Goal: Information Seeking & Learning: Understand process/instructions

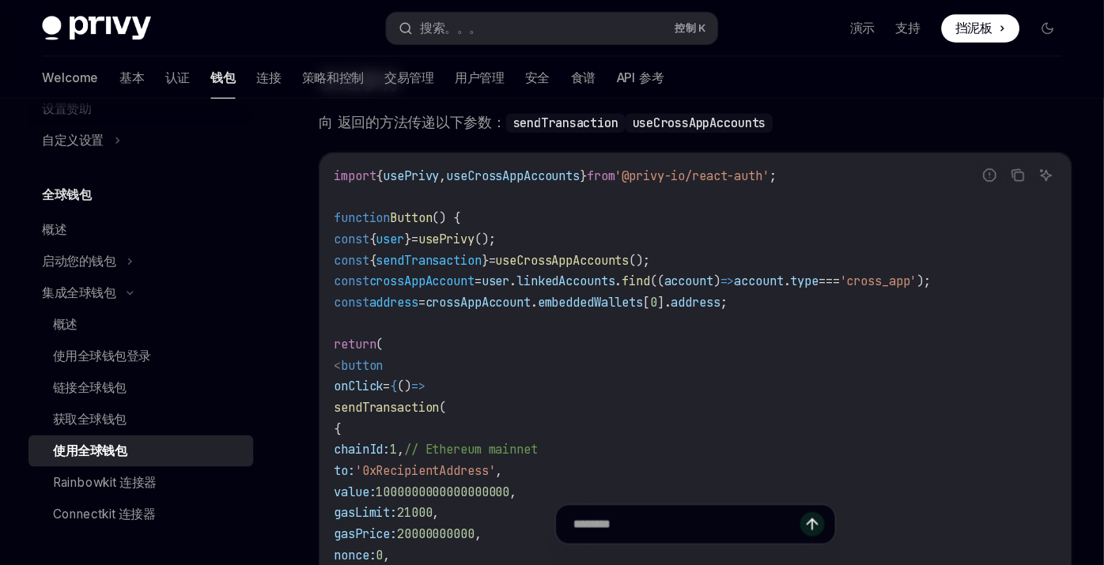
scroll to position [1502, 0]
drag, startPoint x: 483, startPoint y: 232, endPoint x: 633, endPoint y: 226, distance: 149.5
click at [585, 228] on span "const { sendTransaction } = useCrossAppAccounts ();" at bounding box center [442, 233] width 285 height 14
copy span "useCrossAppAccounts ();"
click at [457, 292] on code "import { usePrivy , useCrossAppAccounts } from '@privy-io/react-auth' ; functio…" at bounding box center [625, 432] width 651 height 569
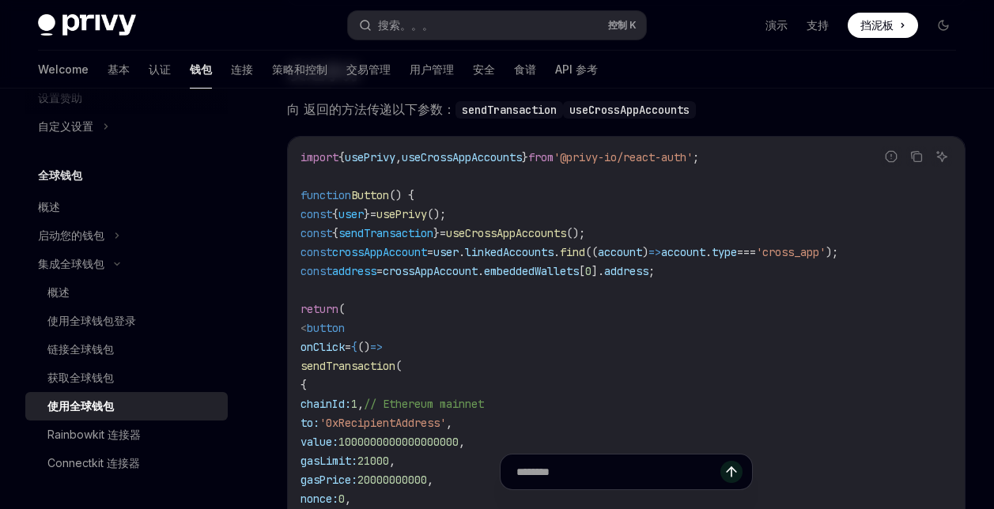
drag, startPoint x: 484, startPoint y: 230, endPoint x: 612, endPoint y: 230, distance: 128.1
click at [566, 230] on span "useCrossAppAccounts" at bounding box center [506, 233] width 120 height 14
copy span "useCrossAppAccounts"
click at [591, 380] on code "import { usePrivy , useCrossAppAccounts } from '@privy-io/react-auth' ; functio…" at bounding box center [625, 432] width 651 height 569
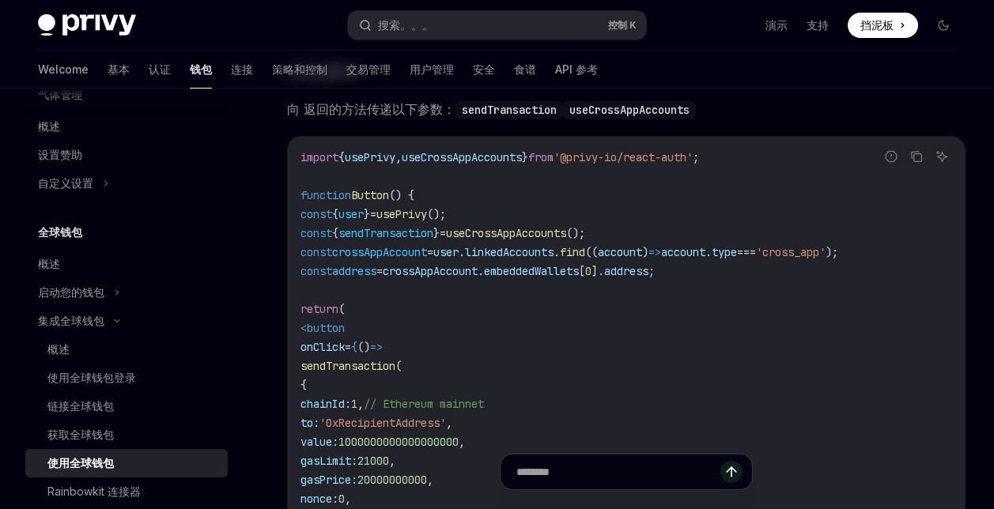
scroll to position [991, 0]
drag, startPoint x: 979, startPoint y: 311, endPoint x: 969, endPoint y: 304, distance: 12.1
click at [979, 311] on div "Wallets overview Chain support Embedded wallets Create a wallet Get a wallet Up…" at bounding box center [497, 157] width 994 height 3143
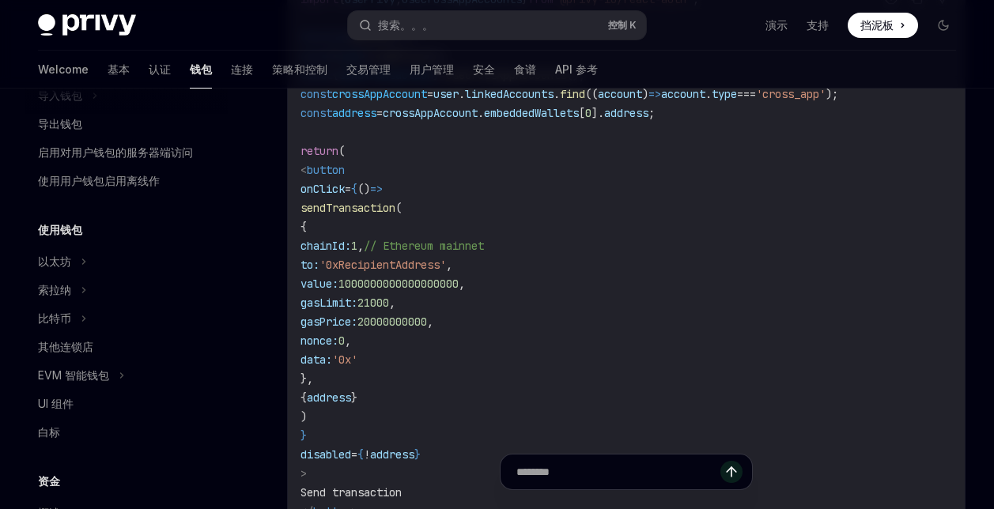
scroll to position [237, 0]
click at [86, 255] on icon at bounding box center [84, 259] width 6 height 19
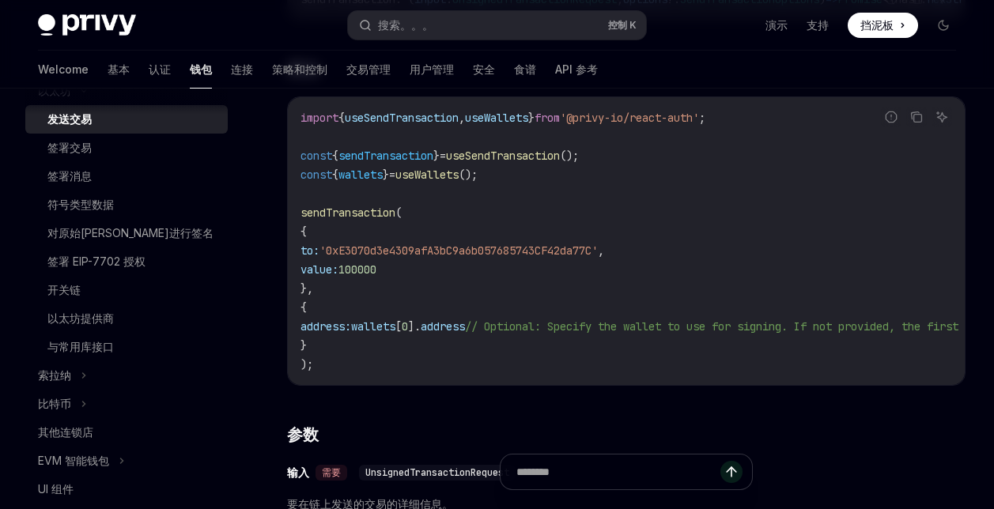
scroll to position [474, 0]
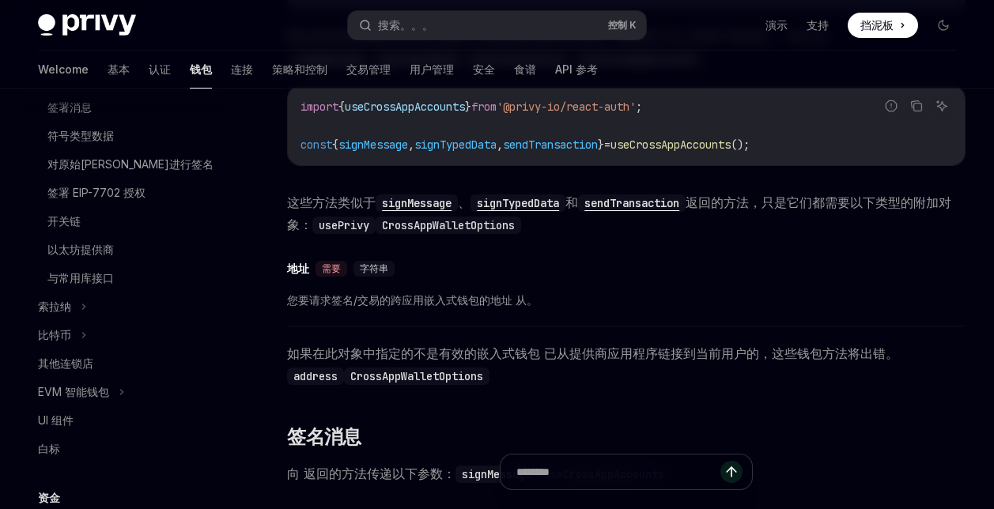
type textarea "*"
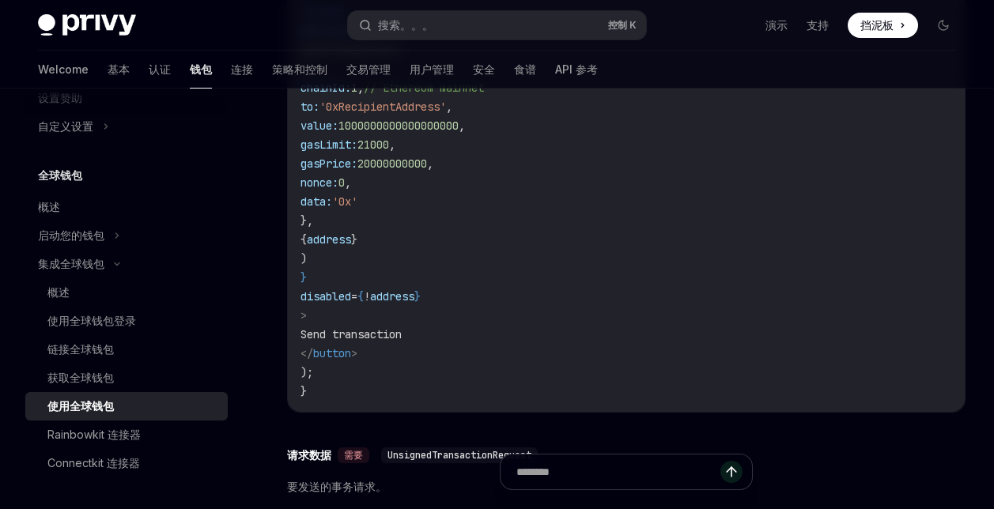
scroll to position [1739, 0]
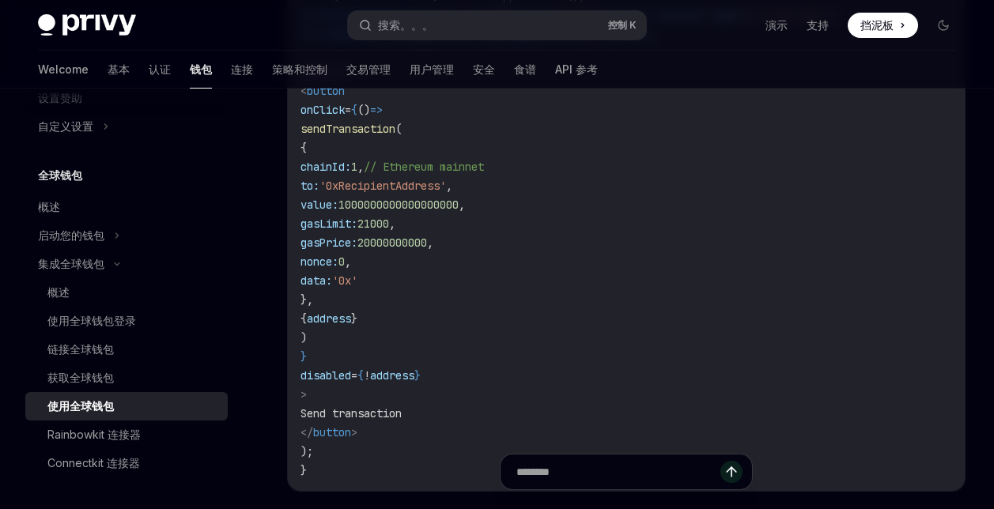
click at [391, 310] on code "import { usePrivy , useCrossAppAccounts } from '@privy-io/react-auth' ; functio…" at bounding box center [625, 195] width 651 height 569
click at [351, 319] on span "address" at bounding box center [329, 319] width 44 height 14
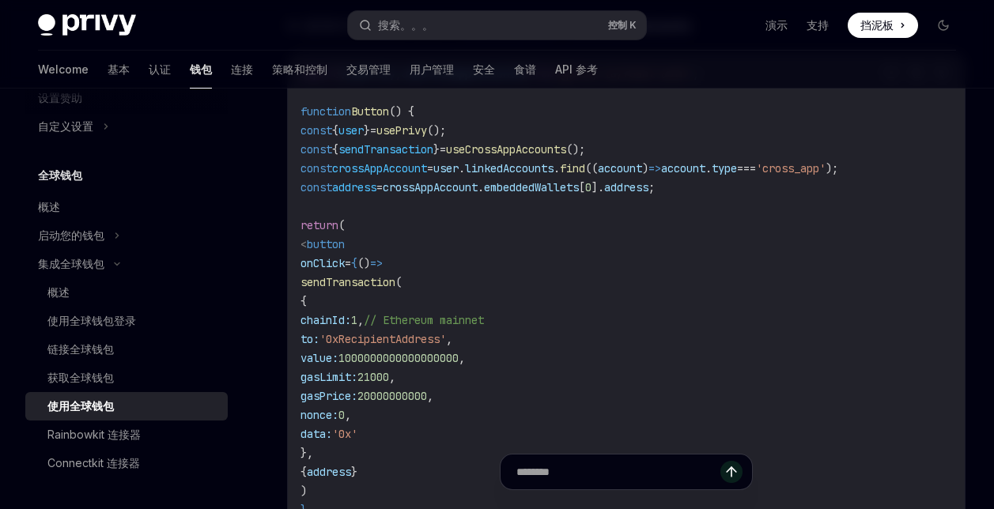
scroll to position [1581, 0]
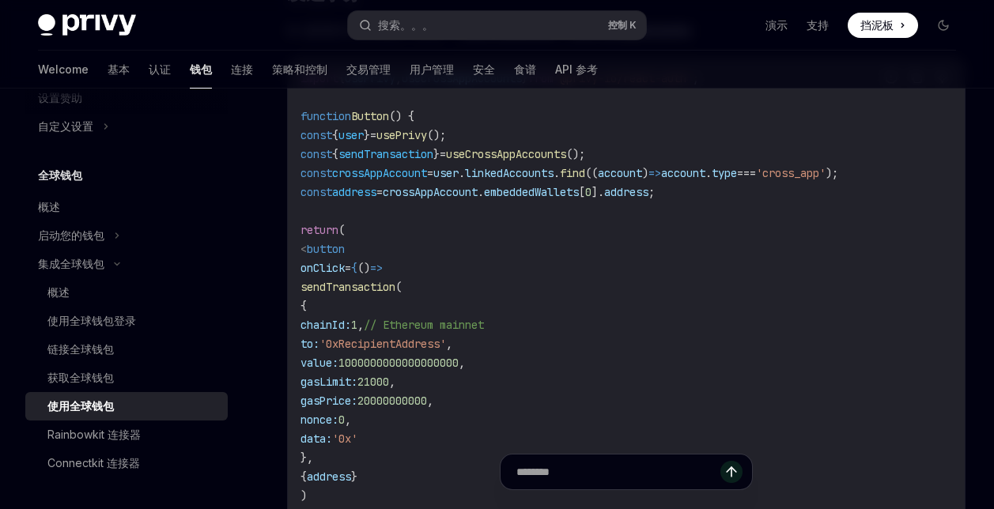
drag, startPoint x: 351, startPoint y: 193, endPoint x: 401, endPoint y: 192, distance: 49.8
click at [401, 192] on span "const address = crossAppAccount . embeddedWallets [ 0 ]. address ;" at bounding box center [477, 192] width 354 height 14
click at [525, 254] on code "import { usePrivy , useCrossAppAccounts } from '@privy-io/react-auth' ; functio…" at bounding box center [625, 353] width 651 height 569
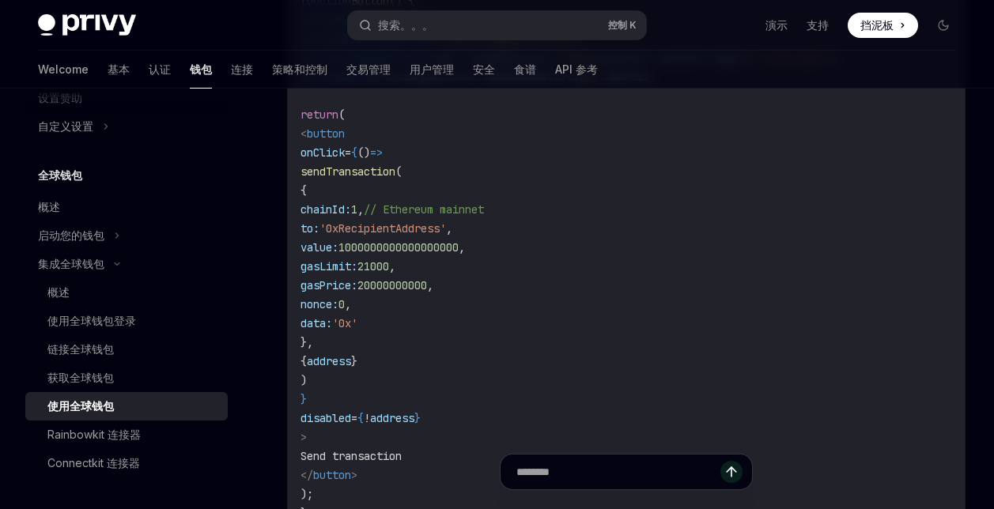
scroll to position [1739, 0]
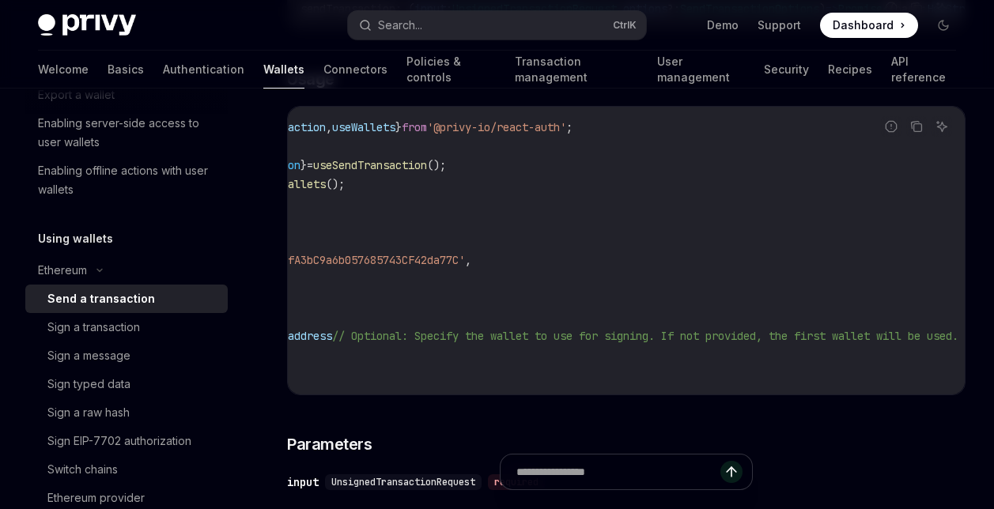
scroll to position [0, 244]
drag, startPoint x: 511, startPoint y: 355, endPoint x: 948, endPoint y: 358, distance: 437.2
click at [948, 358] on code "import { useSendTransaction , useWallets } from '@privy-io/react-auth' ; const …" at bounding box center [550, 251] width 829 height 266
copy span "// Optional: Specify the wallet to use for signing. If not provided, the first …"
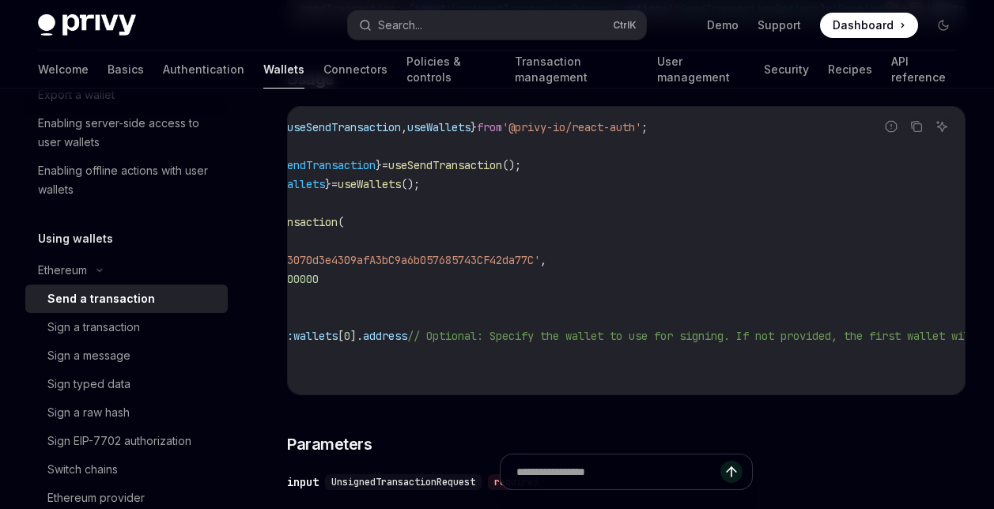
scroll to position [0, 0]
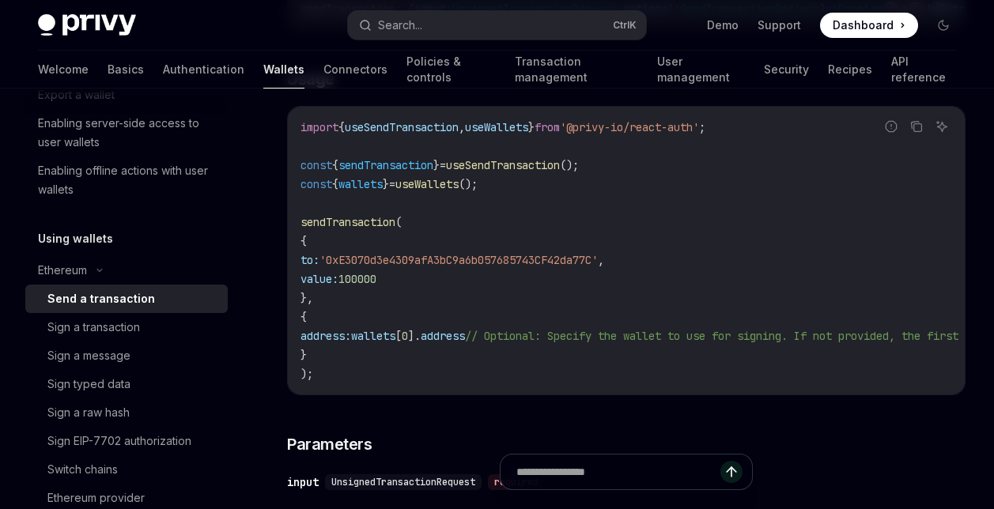
click at [455, 380] on code "import { useSendTransaction , useWallets } from '@privy-io/react-auth' ; const …" at bounding box center [714, 251] width 829 height 266
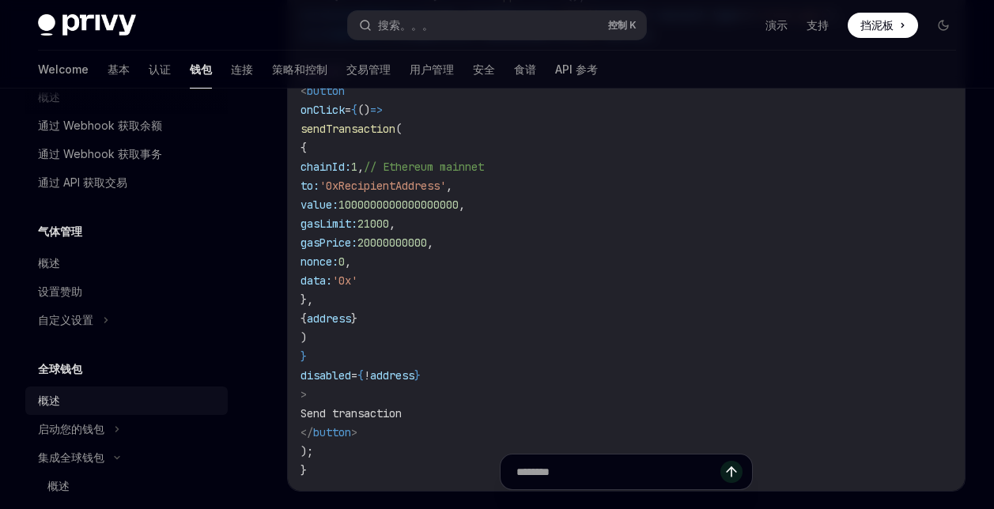
scroll to position [1029, 0]
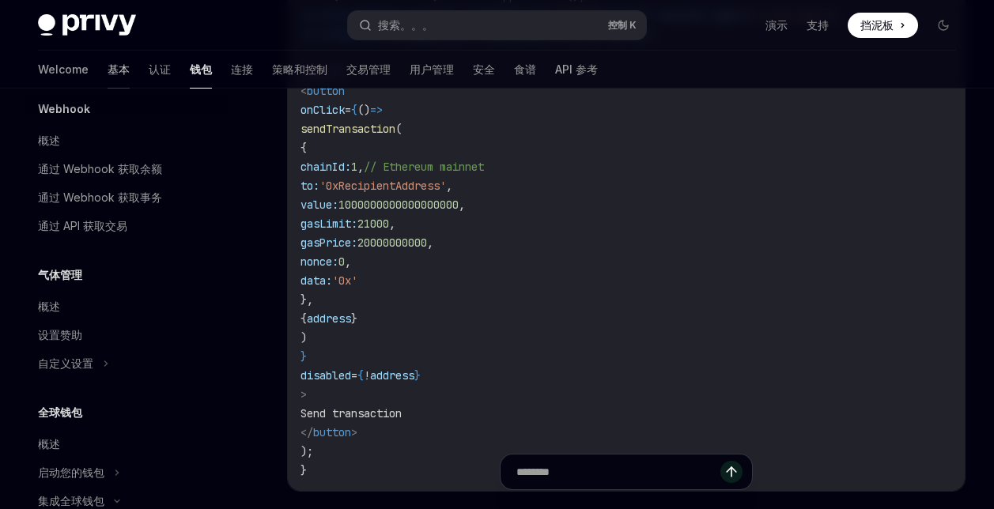
click at [108, 68] on font "基本" at bounding box center [119, 70] width 22 height 16
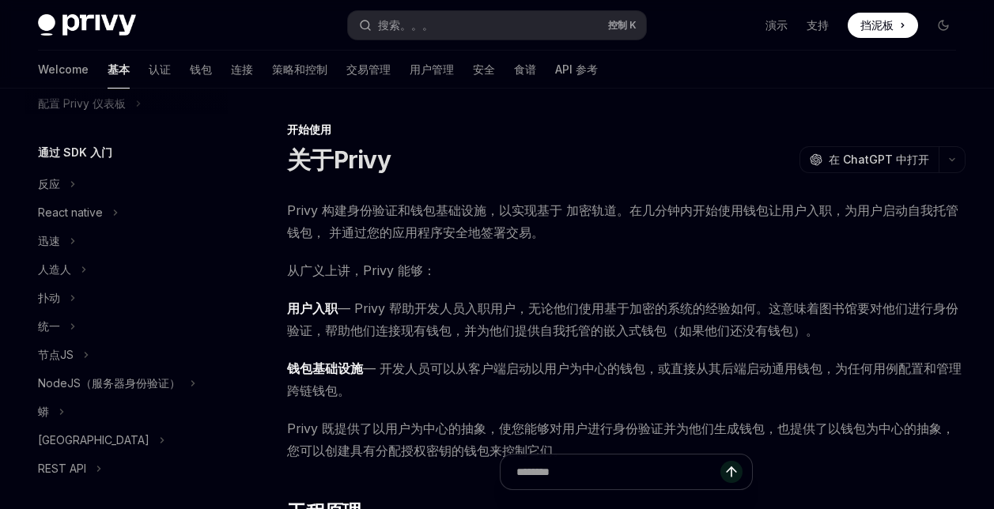
scroll to position [158, 0]
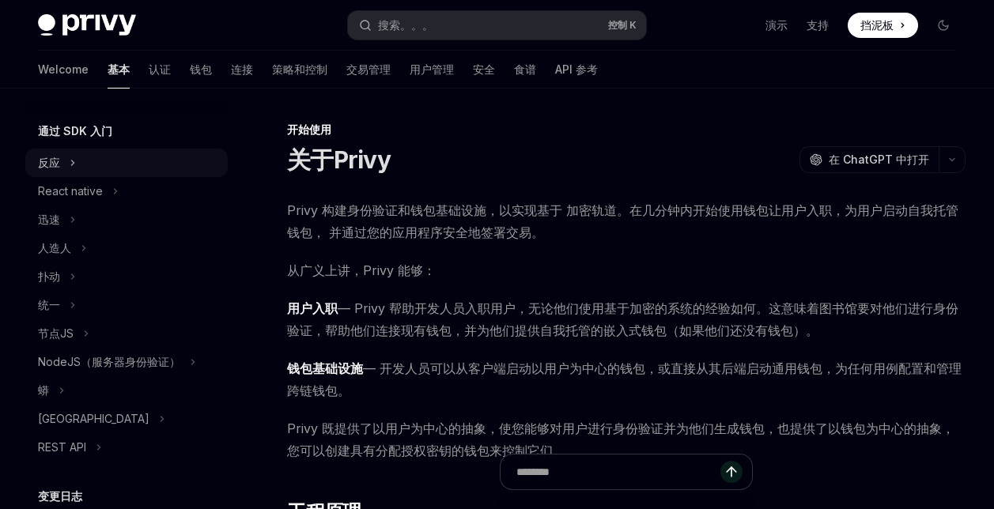
click at [61, 157] on div "反应" at bounding box center [126, 163] width 202 height 28
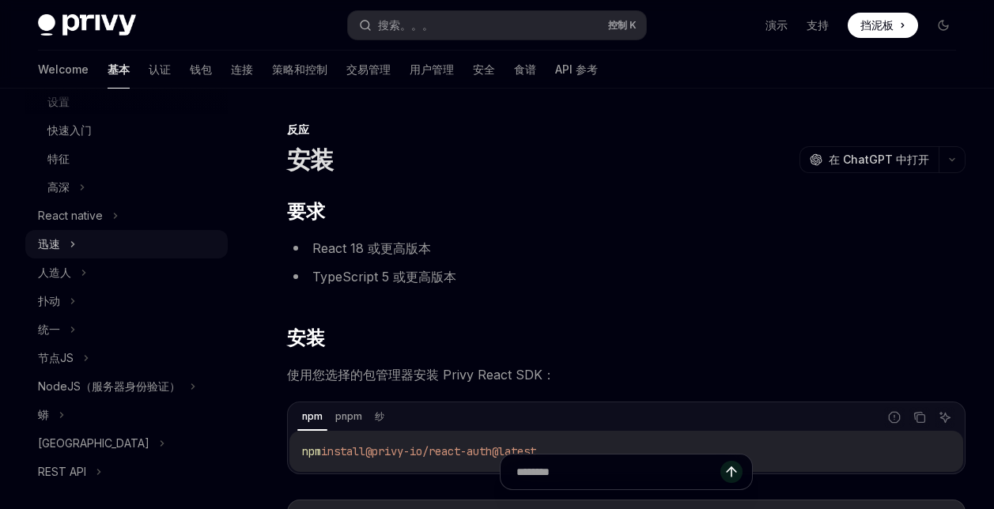
scroll to position [158, 0]
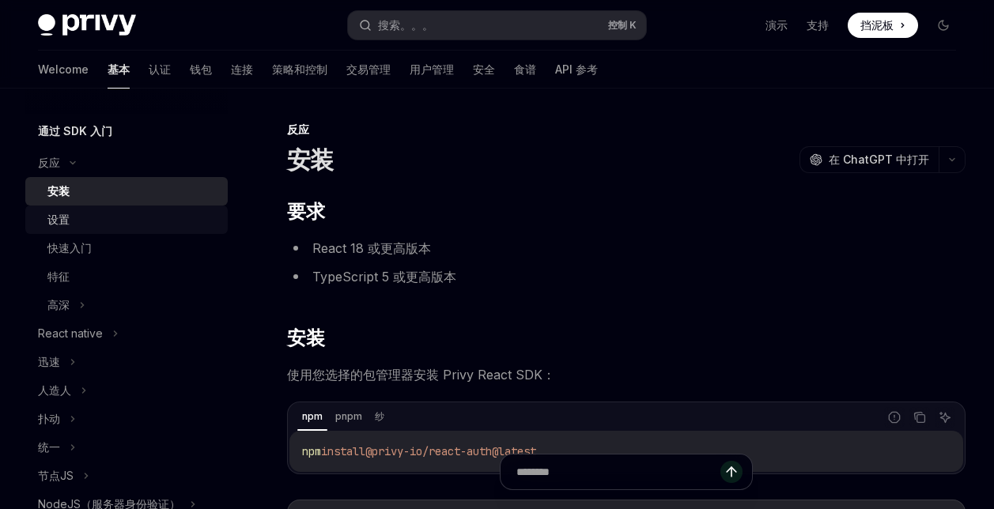
click at [96, 228] on div "设置" at bounding box center [132, 219] width 171 height 19
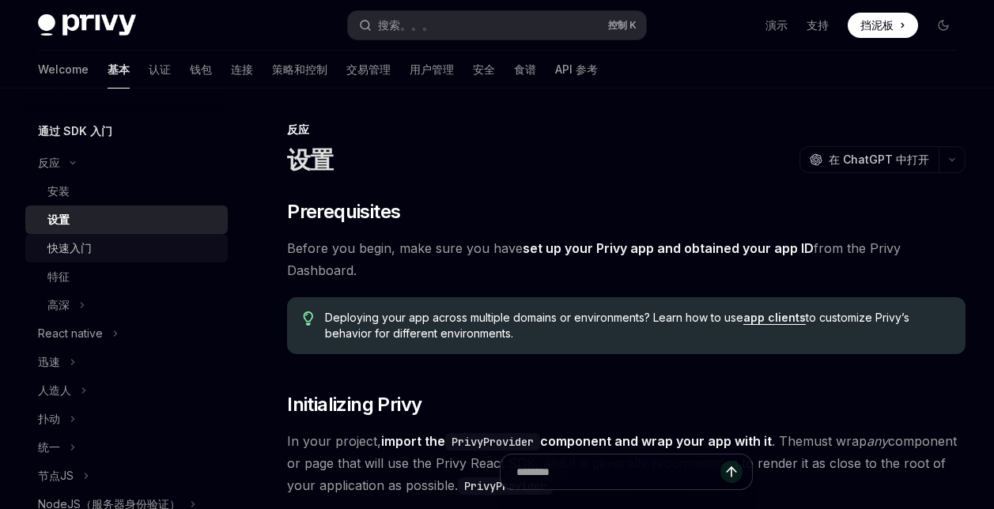
click at [117, 255] on div "快速入门" at bounding box center [132, 248] width 171 height 19
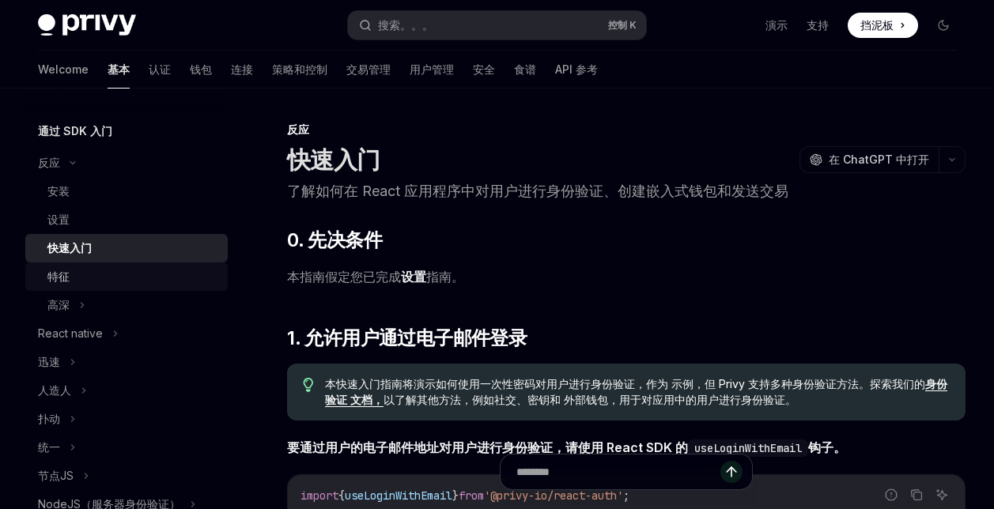
click at [139, 274] on div "特征" at bounding box center [132, 276] width 171 height 19
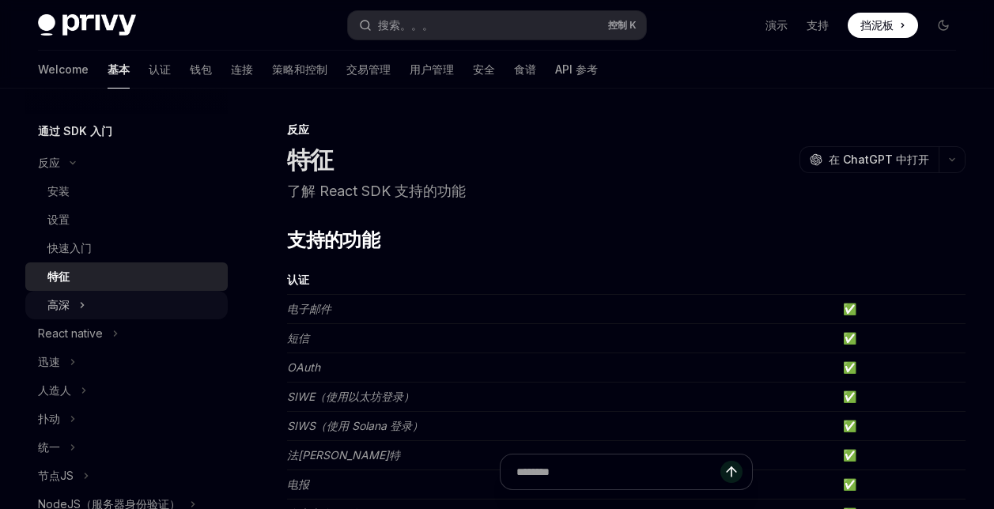
click at [127, 298] on div "高深" at bounding box center [126, 305] width 202 height 28
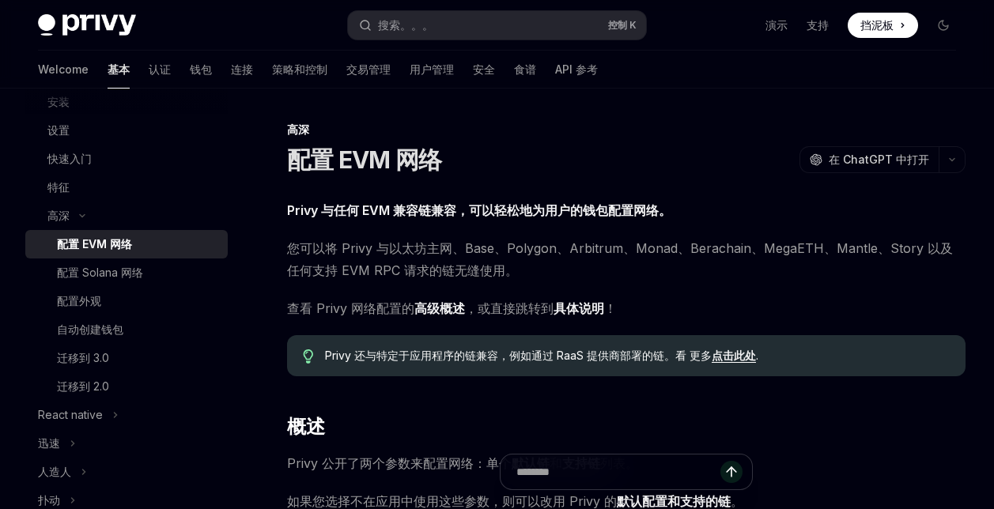
scroll to position [158, 0]
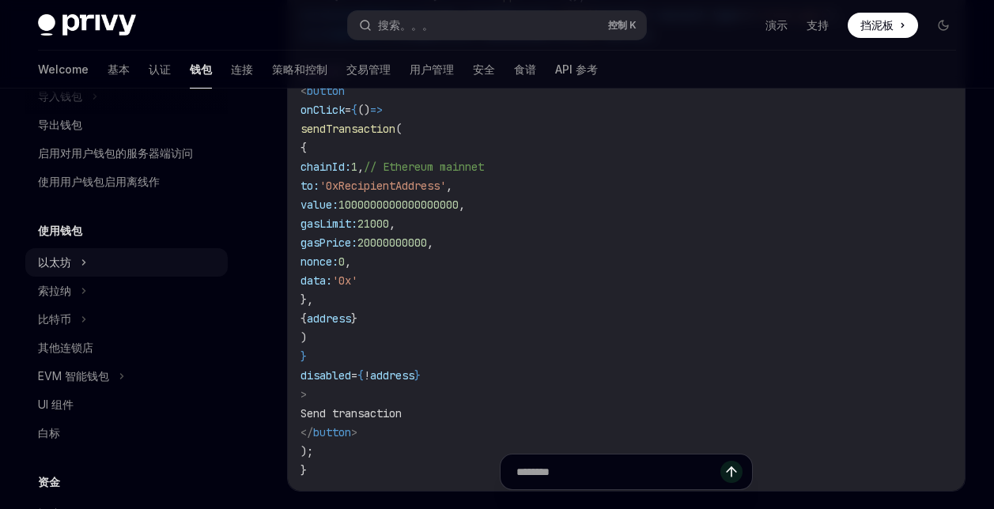
scroll to position [237, 0]
drag, startPoint x: 70, startPoint y: 257, endPoint x: 99, endPoint y: 264, distance: 30.1
click at [70, 258] on div "以太坊" at bounding box center [54, 259] width 33 height 19
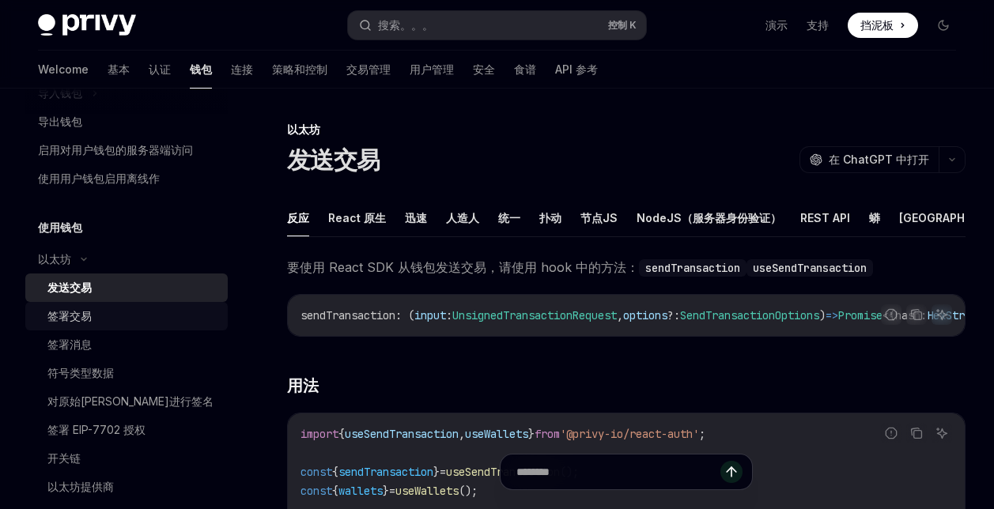
type textarea "*"
drag, startPoint x: 96, startPoint y: 293, endPoint x: 534, endPoint y: 364, distance: 443.6
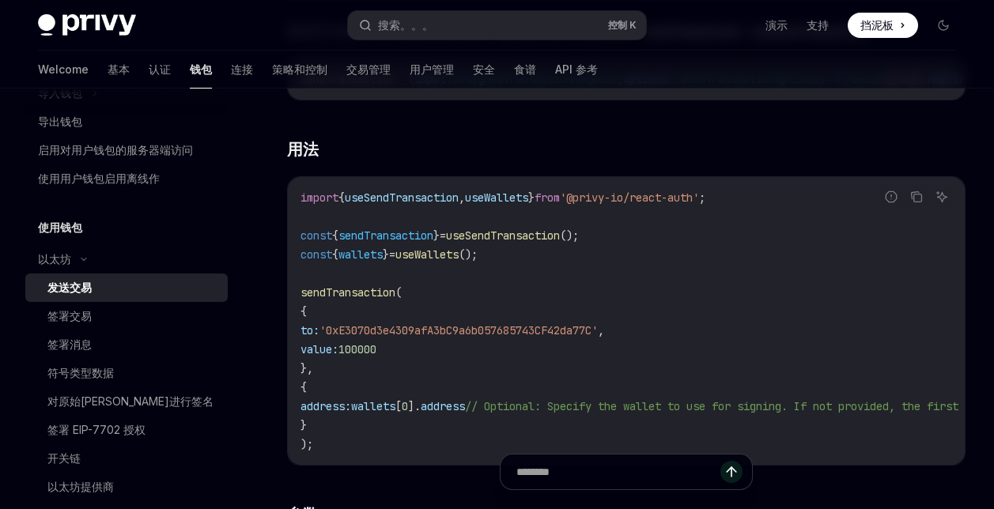
scroll to position [237, 0]
click at [768, 302] on code "import { useSendTransaction , useWallets } from '@privy-io/react-auth' ; const …" at bounding box center [714, 320] width 829 height 266
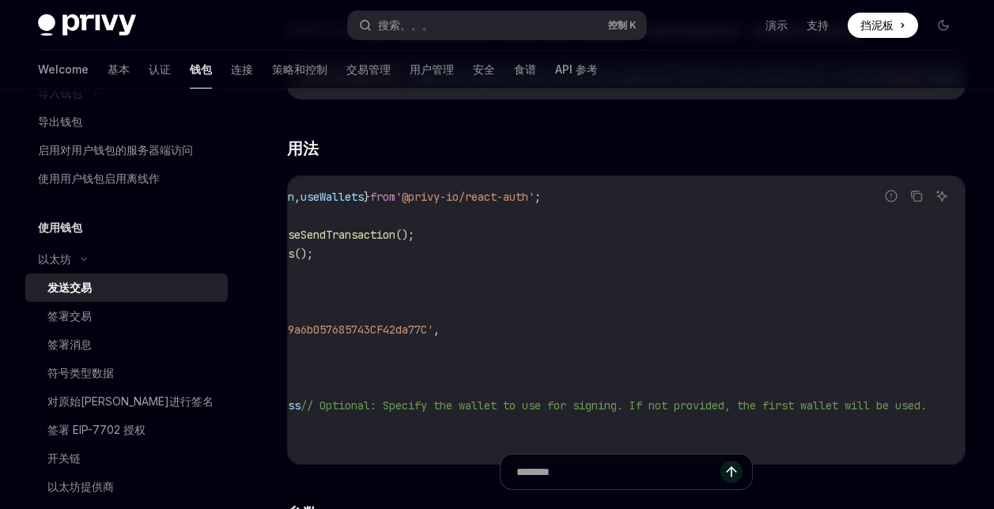
scroll to position [0, 9]
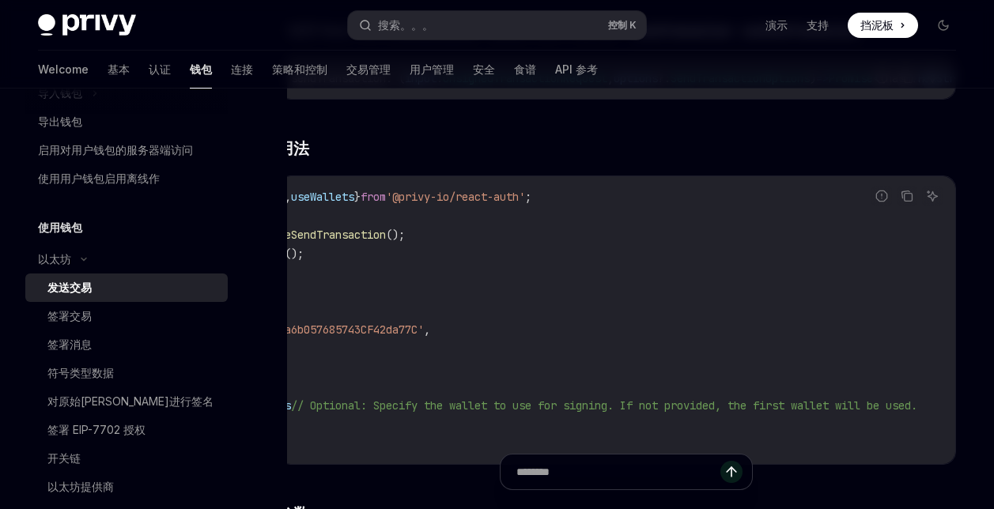
drag, startPoint x: 512, startPoint y: 413, endPoint x: 916, endPoint y: 407, distance: 404.1
click at [916, 407] on span "// Optional: Specify the wallet to use for signing. If not provided, the first …" at bounding box center [604, 405] width 626 height 14
copy span "// Optional: Specify the wallet to use for signing. If not provided, the first …"
